Goal: Information Seeking & Learning: Understand process/instructions

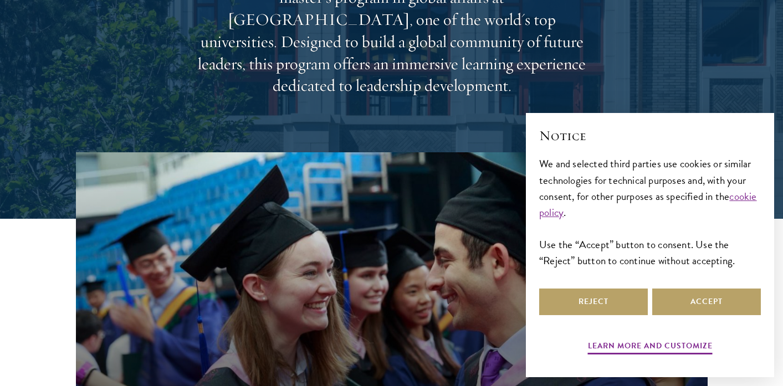
scroll to position [197, 0]
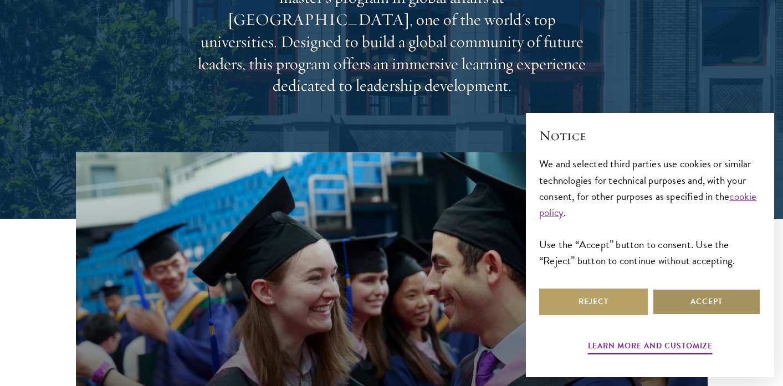
click at [689, 305] on button "Accept" at bounding box center [706, 302] width 109 height 27
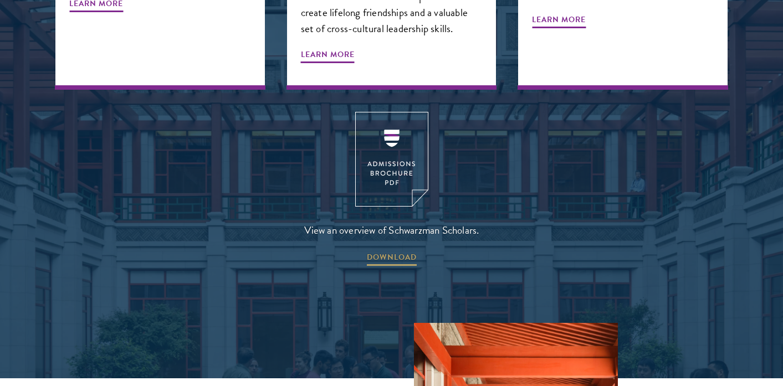
scroll to position [1473, 0]
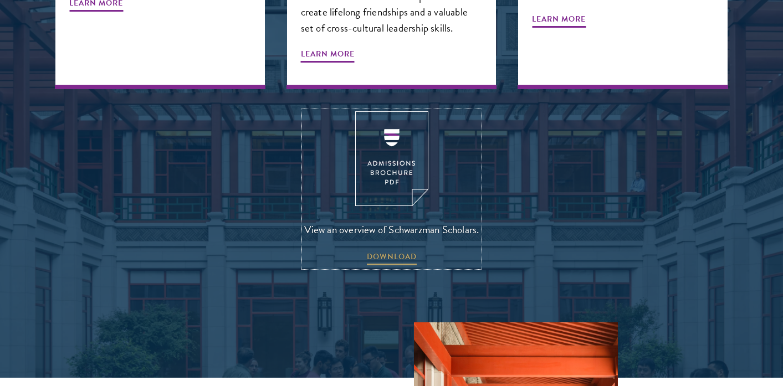
click at [394, 111] on img at bounding box center [391, 158] width 73 height 95
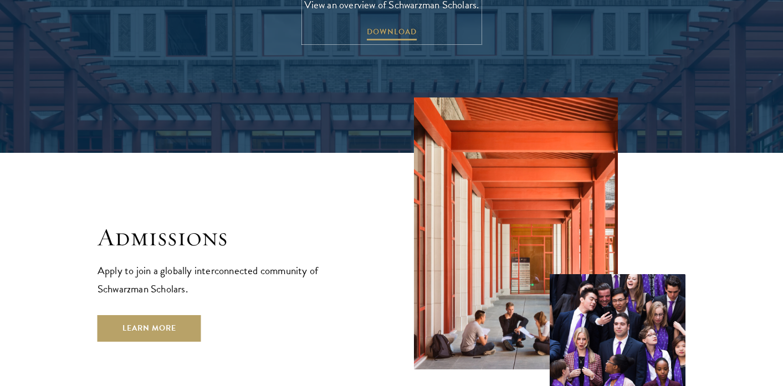
scroll to position [1723, 0]
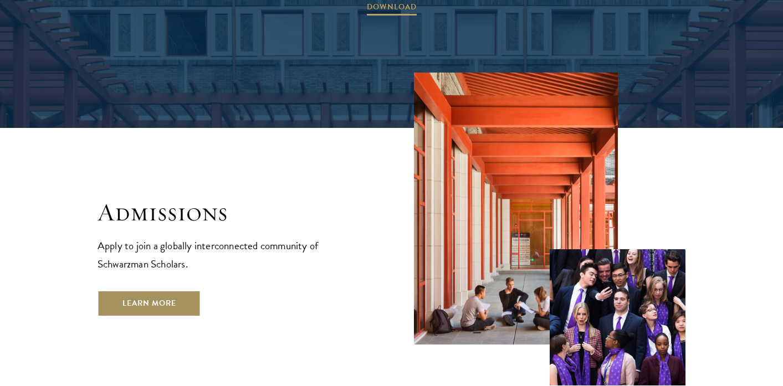
click at [167, 290] on link "Learn More" at bounding box center [149, 303] width 104 height 27
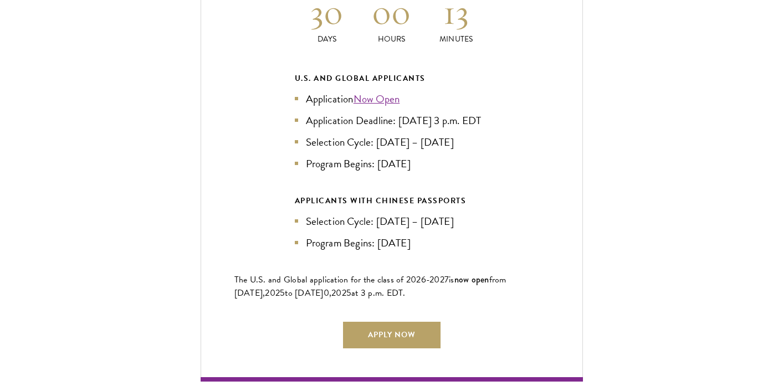
scroll to position [2483, 0]
click at [401, 156] on li "Program Begins: Aug 2026" at bounding box center [392, 163] width 194 height 16
click at [430, 193] on div "APPLICANTS WITH CHINESE PASSPORTS" at bounding box center [392, 200] width 194 height 14
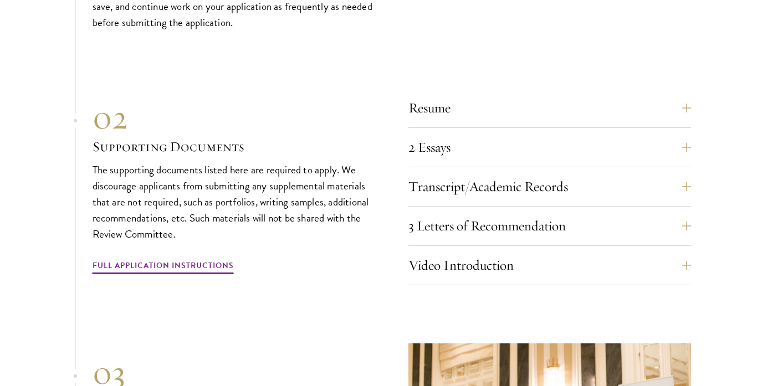
scroll to position [3770, 0]
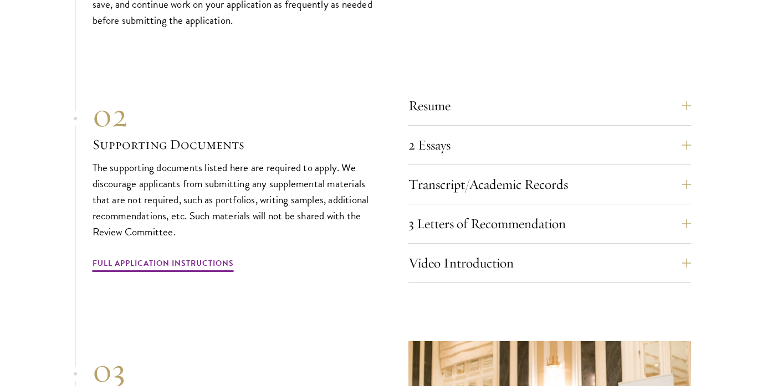
click at [691, 212] on section "01 Online Application 01 Online Application The application must be completed o…" at bounding box center [391, 210] width 783 height 686
click at [681, 214] on button "3 Letters of Recommendation" at bounding box center [557, 223] width 282 height 27
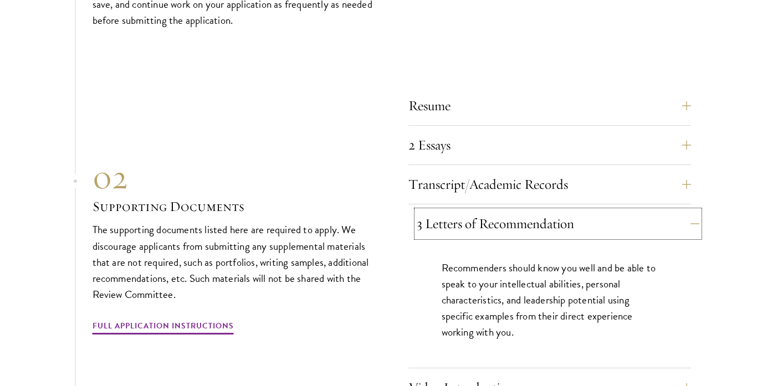
click at [681, 214] on button "3 Letters of Recommendation" at bounding box center [557, 223] width 282 height 27
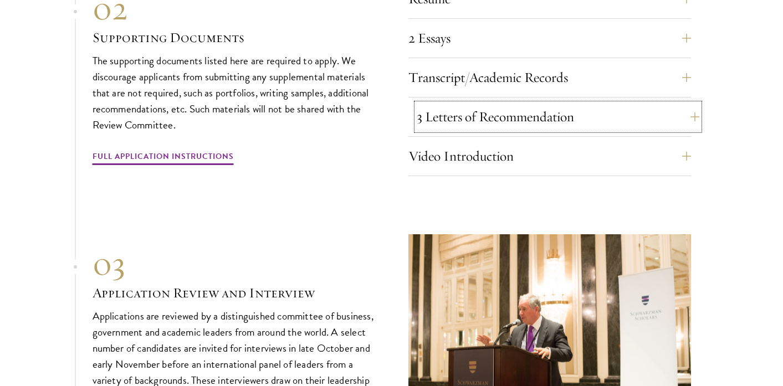
scroll to position [3878, 0]
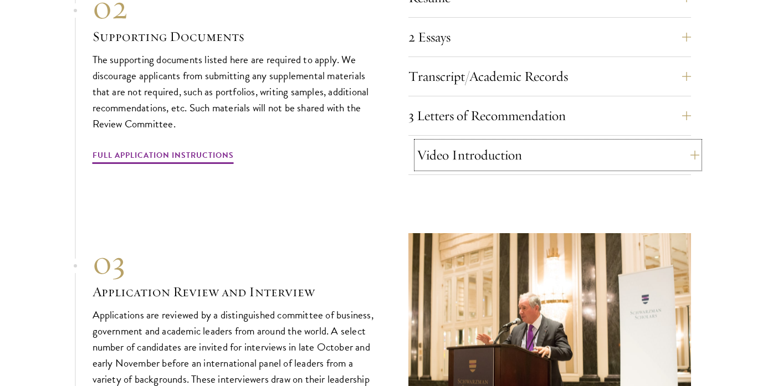
click at [663, 154] on button "Video Introduction" at bounding box center [557, 155] width 282 height 27
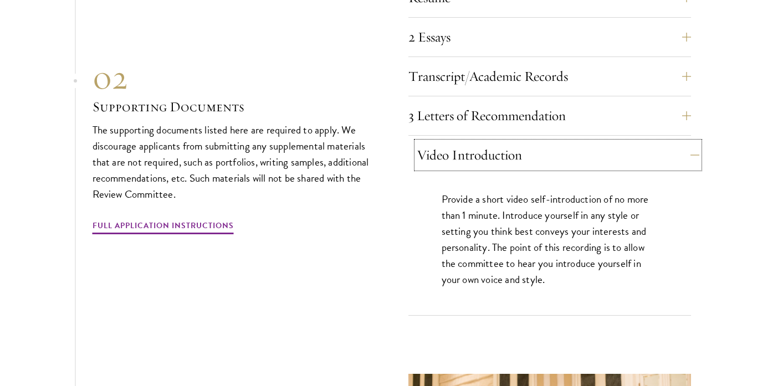
click at [663, 154] on button "Video Introduction" at bounding box center [557, 155] width 282 height 27
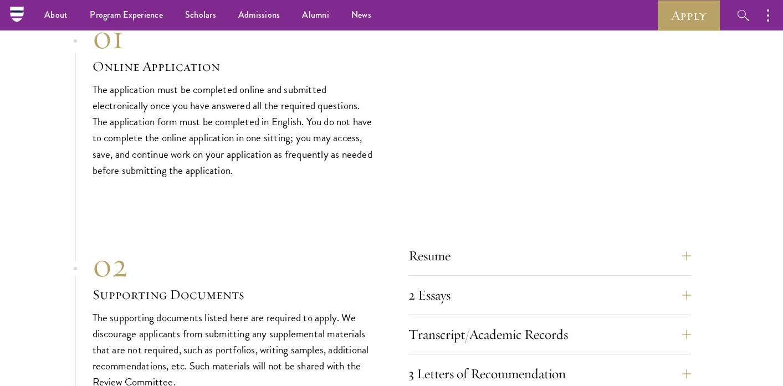
scroll to position [3479, 0]
